Goal: Register for event/course

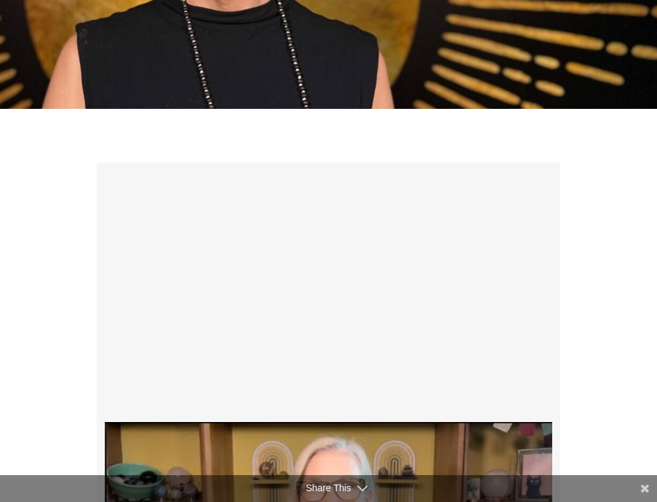
scroll to position [107, 0]
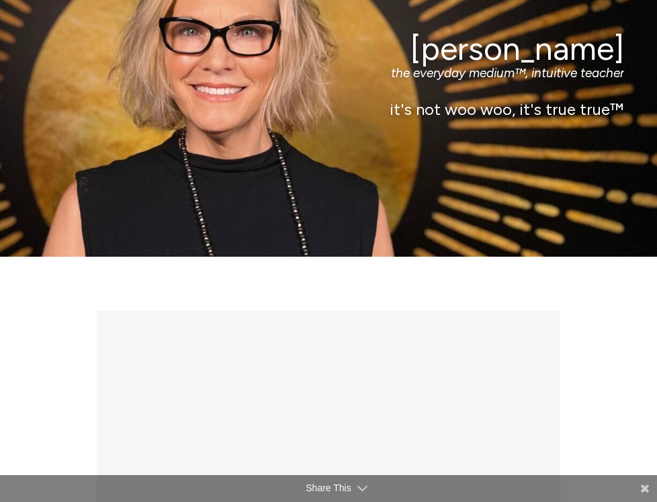
click at [0, 0] on span "Half Hour Reading" at bounding box center [0, 0] width 0 height 0
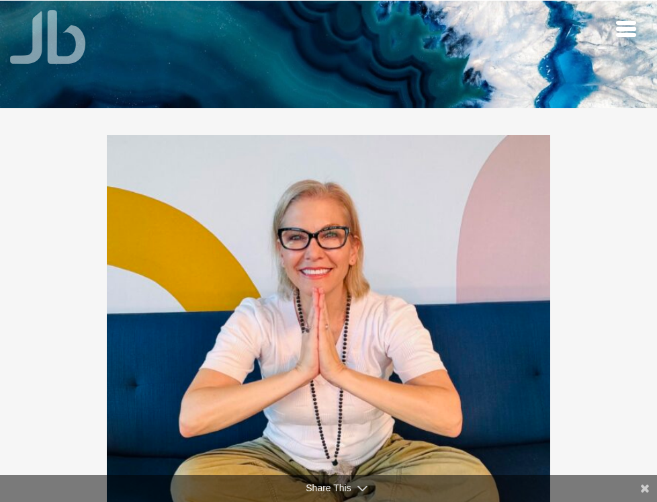
click at [0, 0] on span "Retreats" at bounding box center [0, 0] width 0 height 0
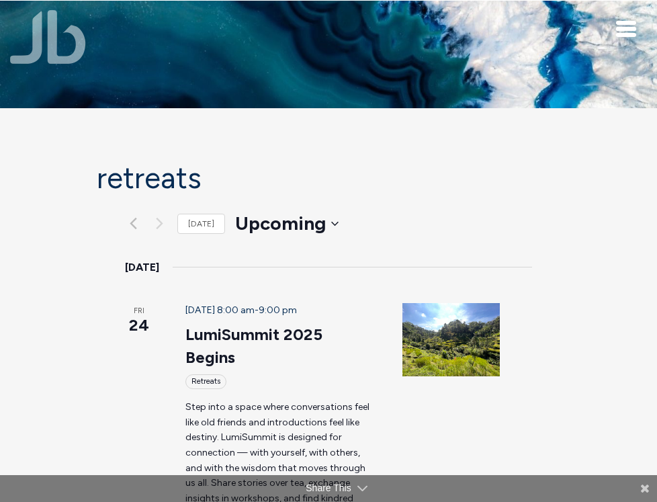
click at [0, 0] on span "How I Read" at bounding box center [0, 0] width 0 height 0
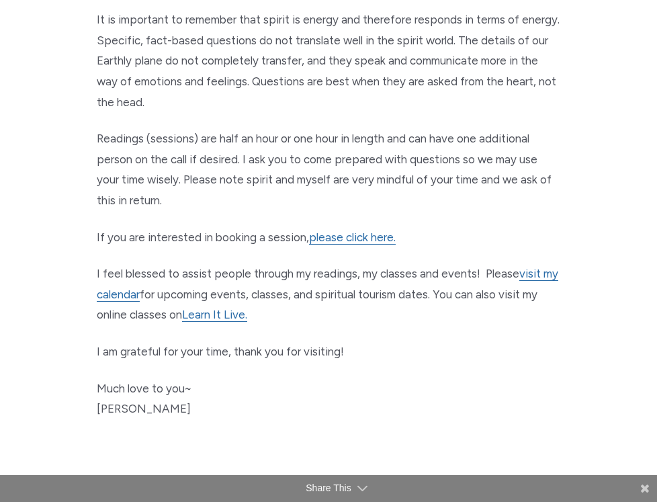
scroll to position [771, 0]
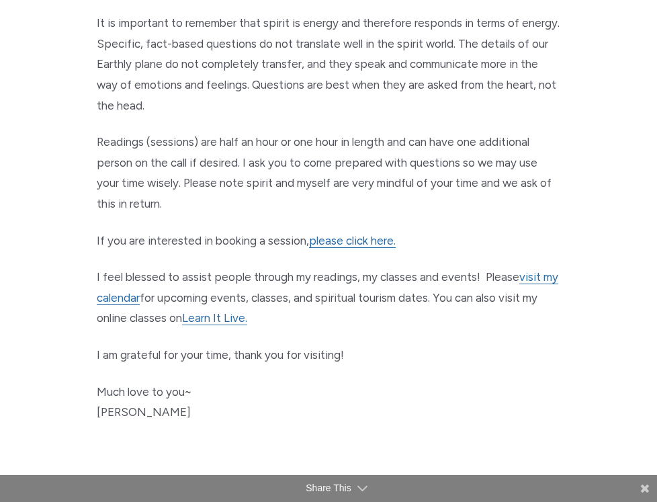
click at [0, 0] on span "Retreats" at bounding box center [0, 0] width 0 height 0
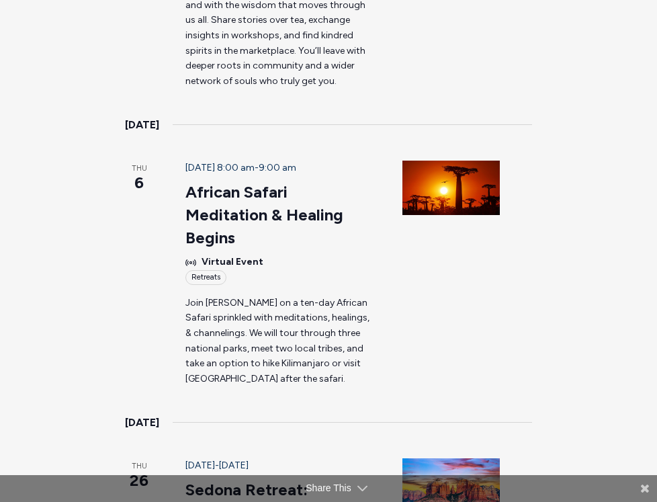
scroll to position [463, 0]
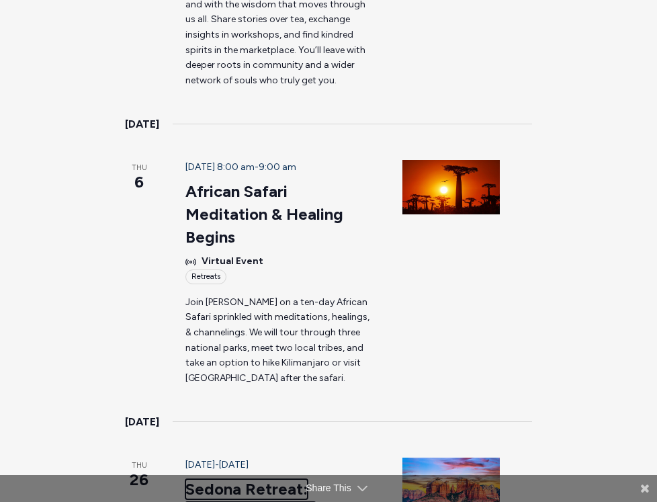
click at [230, 479] on link "Sedona Retreat: Accessing Higher Consciousness Energy" at bounding box center [268, 512] width 166 height 66
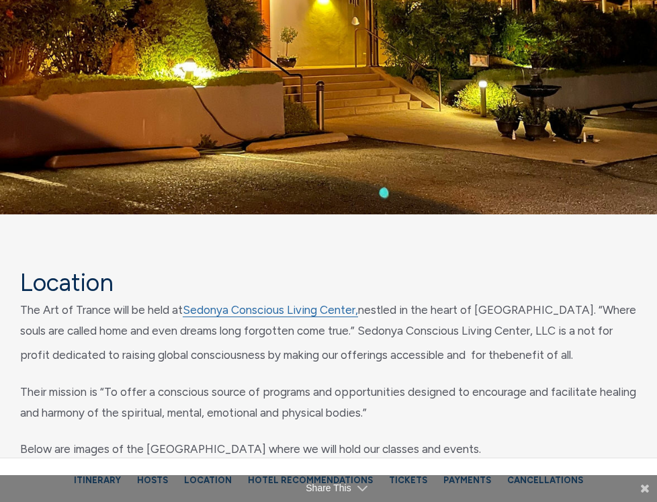
scroll to position [9882, 0]
